Goal: Register for event/course

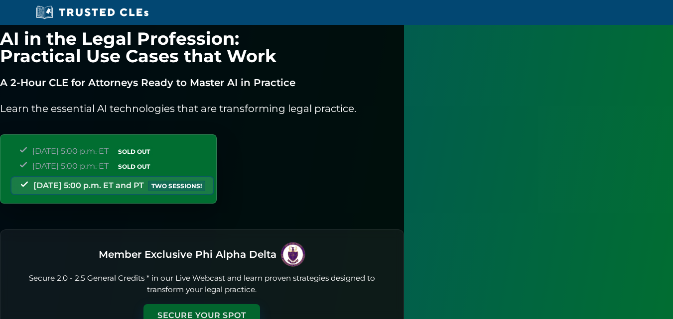
click at [260, 304] on button "Secure Your Spot" at bounding box center [201, 315] width 116 height 23
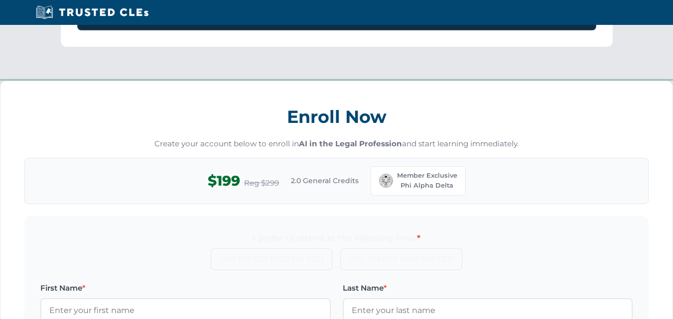
scroll to position [868, 0]
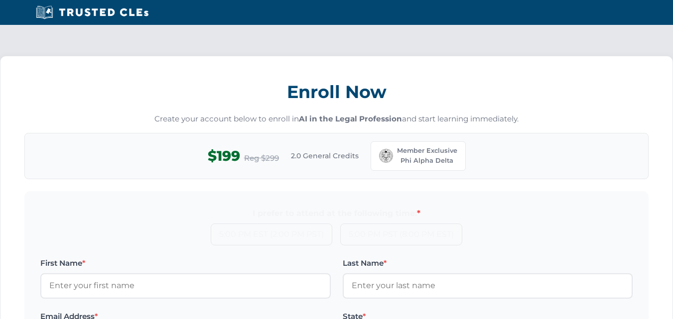
drag, startPoint x: 85, startPoint y: 106, endPoint x: 85, endPoint y: 128, distance: 21.9
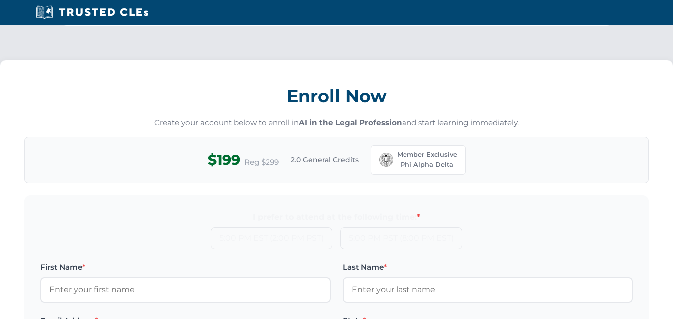
drag, startPoint x: 85, startPoint y: 128, endPoint x: 88, endPoint y: 107, distance: 21.6
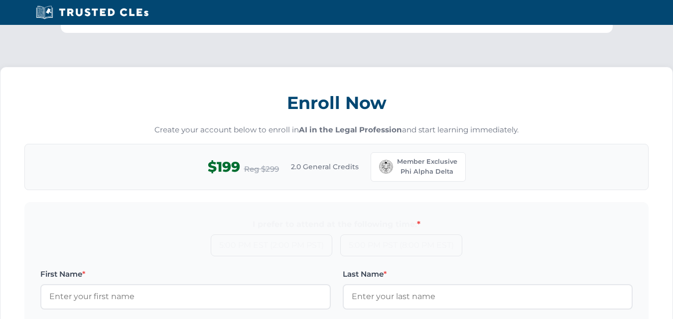
drag, startPoint x: 88, startPoint y: 107, endPoint x: 91, endPoint y: 88, distance: 18.7
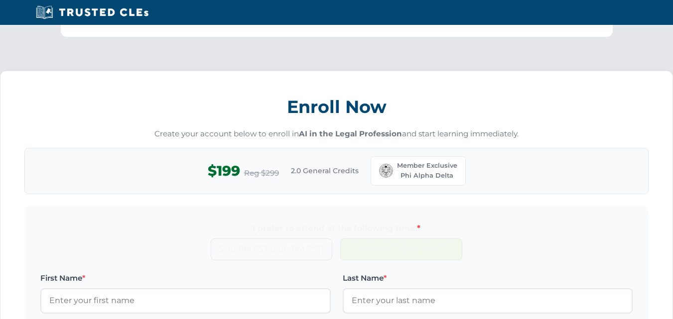
click at [367, 238] on label "5:00 PM PST (8:00 PM EST)" at bounding box center [401, 249] width 122 height 22
click at [0, 0] on input "5:00 PM PST (8:00 PM EST)" at bounding box center [0, 0] width 0 height 0
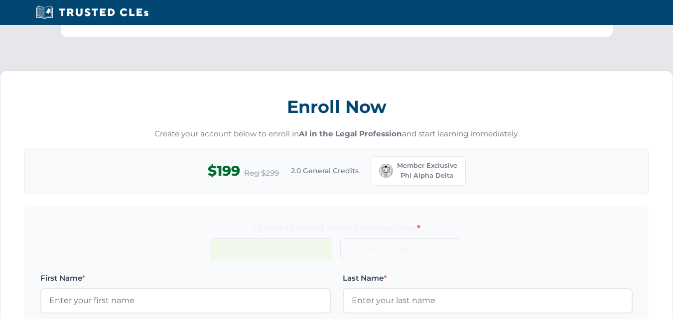
click at [295, 238] on label "5:00 PM EST (2:00 PM PST)" at bounding box center [271, 249] width 121 height 22
click at [0, 0] on input "5:00 PM EST (2:00 PM PST)" at bounding box center [0, 0] width 0 height 0
click at [209, 222] on div "I prefer to attend at the following time: *" at bounding box center [336, 228] width 592 height 13
click at [221, 222] on div "I prefer to attend at the following time: *" at bounding box center [336, 228] width 592 height 13
click at [251, 222] on div "I prefer to attend at the following time: *" at bounding box center [336, 228] width 592 height 13
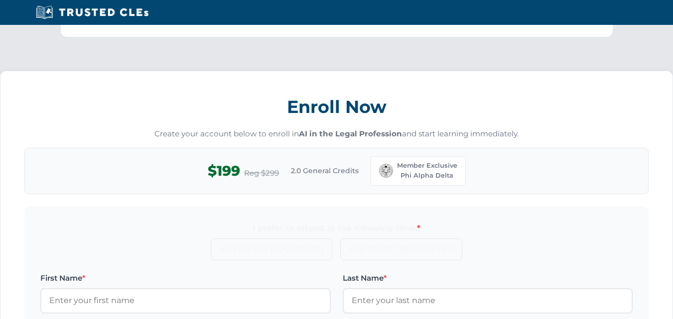
click at [273, 222] on div "I prefer to attend at the following time: *" at bounding box center [336, 228] width 592 height 13
drag, startPoint x: 273, startPoint y: 164, endPoint x: 266, endPoint y: 163, distance: 6.5
click at [267, 222] on div "I prefer to attend at the following time: *" at bounding box center [336, 228] width 592 height 13
click at [266, 222] on div "I prefer to attend at the following time: *" at bounding box center [336, 228] width 592 height 13
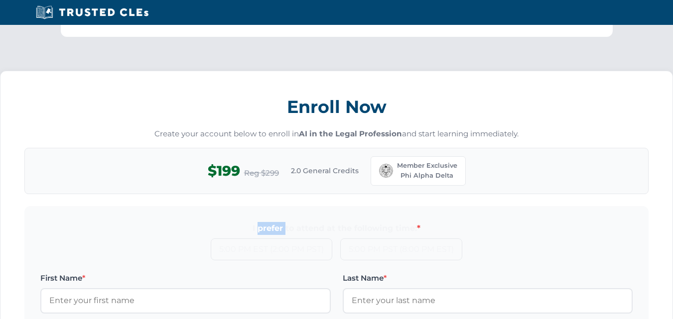
click at [267, 222] on div "I prefer to attend at the following time: *" at bounding box center [336, 228] width 592 height 13
click at [257, 222] on div "I prefer to attend at the following time: *" at bounding box center [336, 228] width 592 height 13
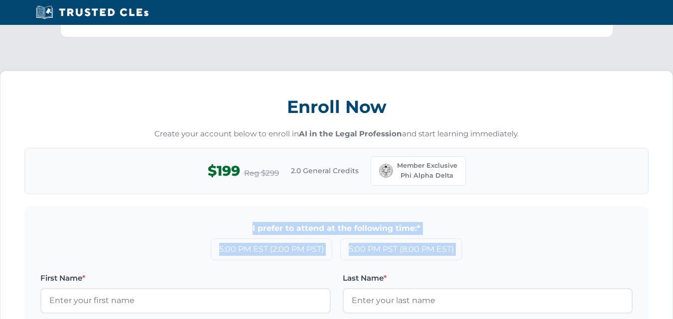
drag, startPoint x: 257, startPoint y: 158, endPoint x: 477, endPoint y: 184, distance: 222.1
click at [477, 238] on div "5:00 PM EST (2:00 PM PST) 5:00 PM PST (8:00 PM EST)" at bounding box center [336, 249] width 592 height 22
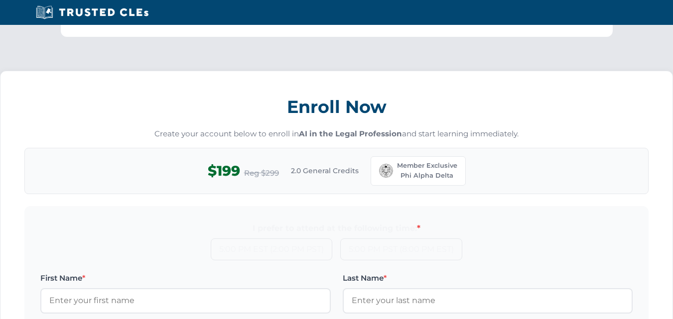
click at [311, 222] on div "I prefer to attend at the following time: *" at bounding box center [336, 228] width 592 height 13
drag, startPoint x: 311, startPoint y: 156, endPoint x: 361, endPoint y: 270, distance: 125.3
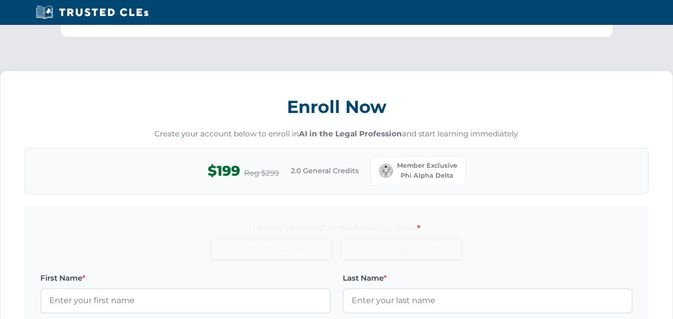
click at [321, 222] on div "I prefer to attend at the following time: *" at bounding box center [336, 228] width 592 height 13
click at [0, 173] on div "Enroll Now Create your account below to enroll in AI in the Legal Profession an…" at bounding box center [336, 298] width 673 height 479
click at [308, 222] on div "I prefer to attend at the following time: *" at bounding box center [336, 228] width 592 height 13
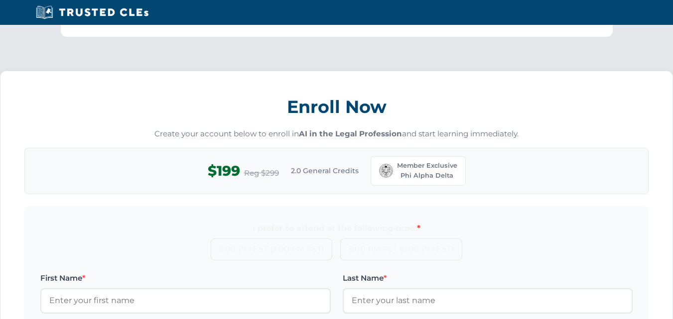
drag, startPoint x: 85, startPoint y: 181, endPoint x: 193, endPoint y: 269, distance: 140.1
